Goal: Task Accomplishment & Management: Use online tool/utility

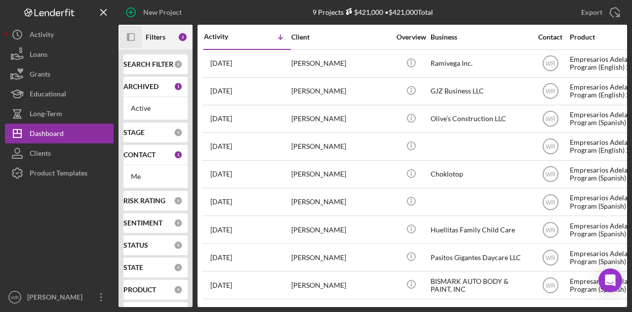
click at [131, 42] on icon "Icon/Panel Side Expand" at bounding box center [131, 37] width 22 height 22
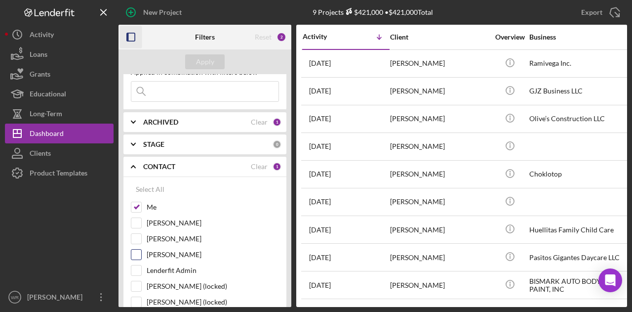
scroll to position [49, 0]
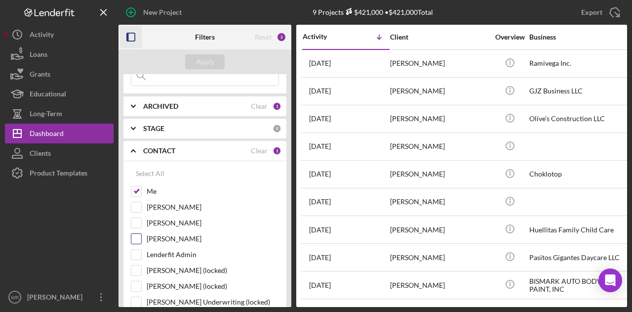
click at [161, 234] on label "[PERSON_NAME]" at bounding box center [213, 239] width 132 height 10
click at [141, 234] on input "[PERSON_NAME]" at bounding box center [136, 239] width 10 height 10
click at [207, 67] on div "Apply" at bounding box center [205, 61] width 18 height 15
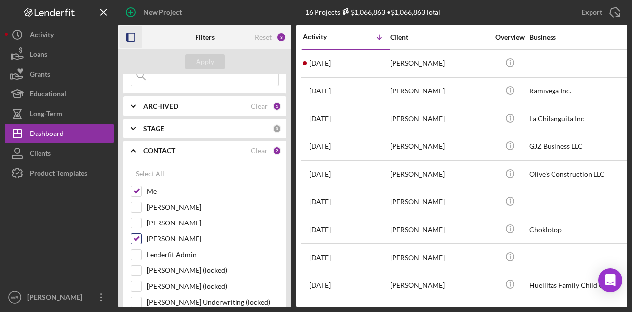
click at [167, 237] on label "[PERSON_NAME]" at bounding box center [213, 239] width 132 height 10
click at [141, 237] on input "[PERSON_NAME]" at bounding box center [136, 239] width 10 height 10
checkbox input "false"
click at [215, 62] on button "Apply" at bounding box center [205, 61] width 40 height 15
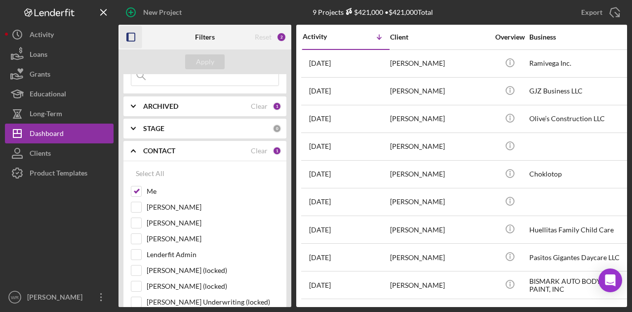
click at [131, 36] on icon "button" at bounding box center [131, 37] width 22 height 22
